Goal: Information Seeking & Learning: Learn about a topic

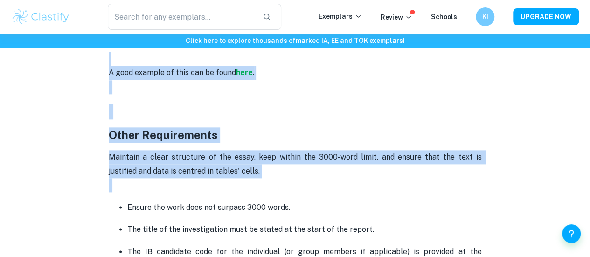
scroll to position [2300, 0]
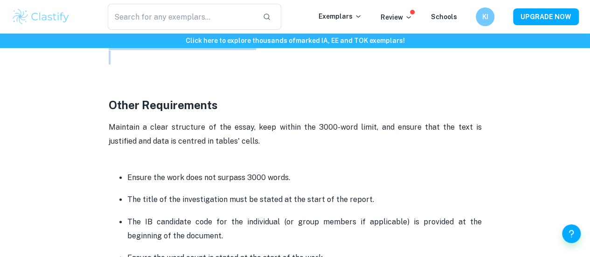
drag, startPoint x: 105, startPoint y: 90, endPoint x: 288, endPoint y: 98, distance: 182.5
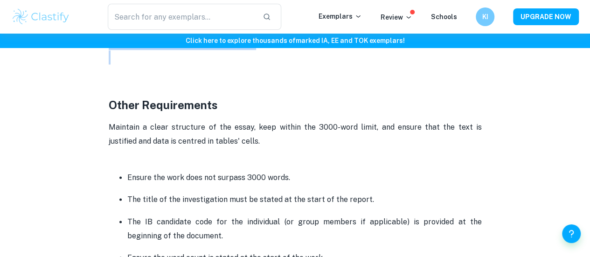
copy div "Criterion A: Research Design - 6 points This criterion consists of several key …"
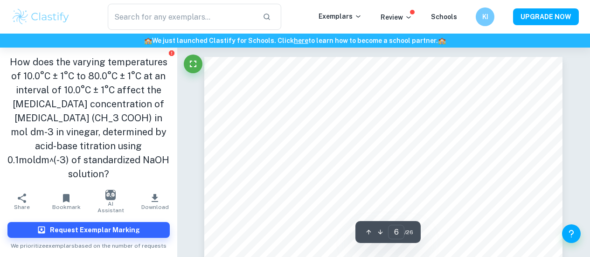
scroll to position [2400, 0]
